Goal: Transaction & Acquisition: Purchase product/service

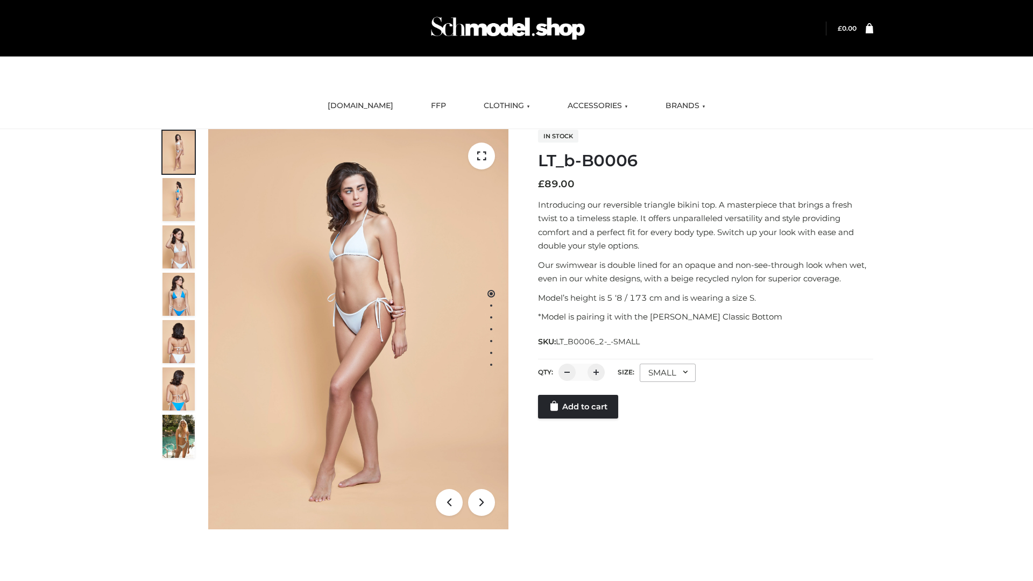
click at [579, 419] on link "Add to cart" at bounding box center [578, 407] width 80 height 24
